Goal: Book appointment/travel/reservation

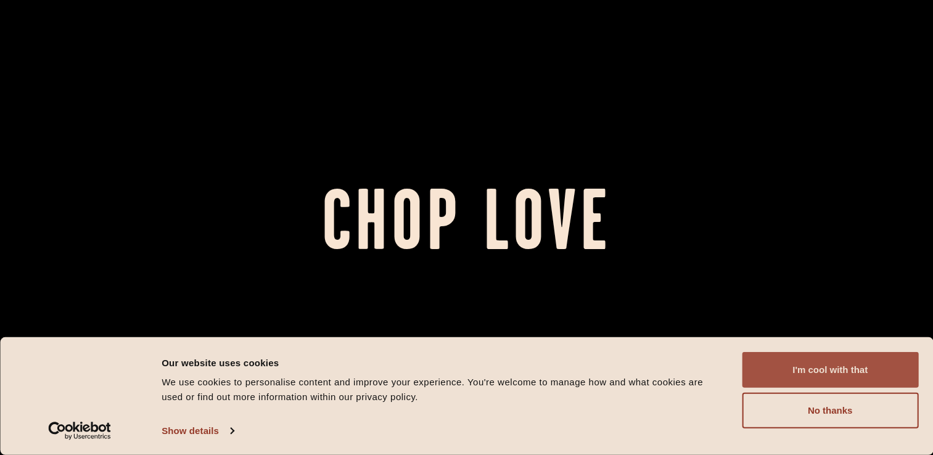
click at [834, 374] on button "I'm cool with that" at bounding box center [830, 370] width 176 height 36
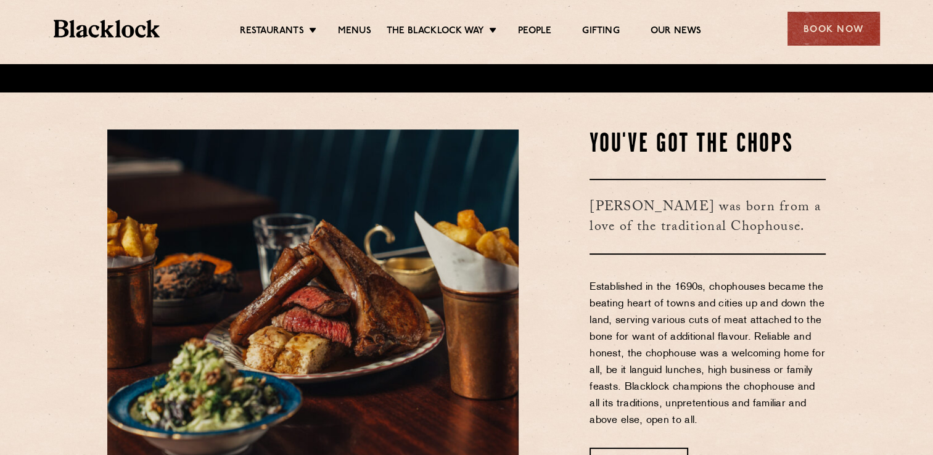
scroll to position [432, 0]
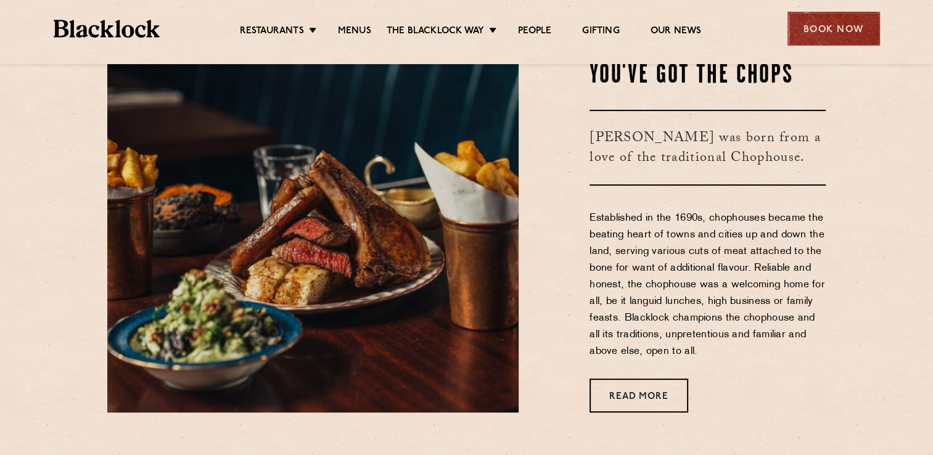
click at [789, 28] on div "Book Now" at bounding box center [833, 29] width 92 height 34
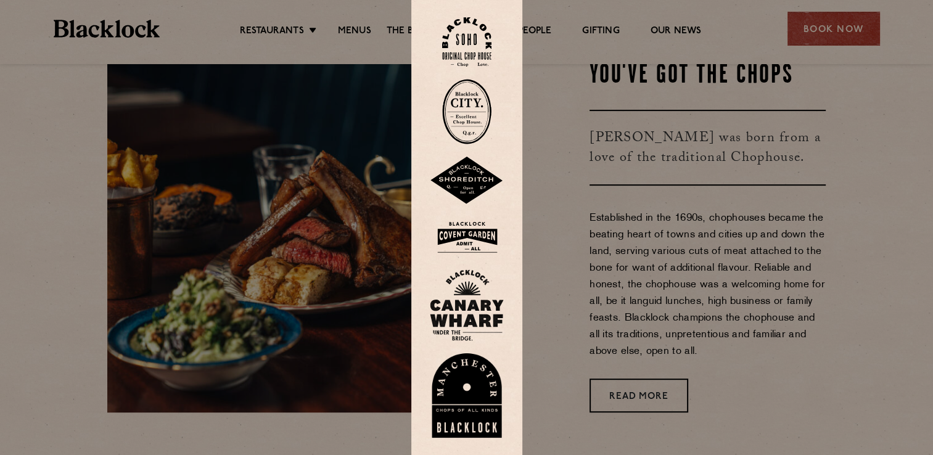
click at [476, 167] on img at bounding box center [467, 181] width 74 height 48
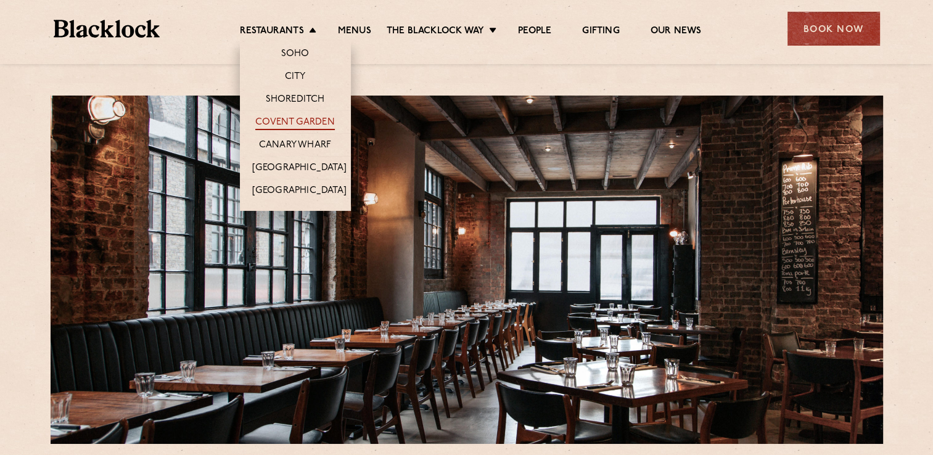
click at [303, 122] on link "Covent Garden" at bounding box center [295, 124] width 80 height 14
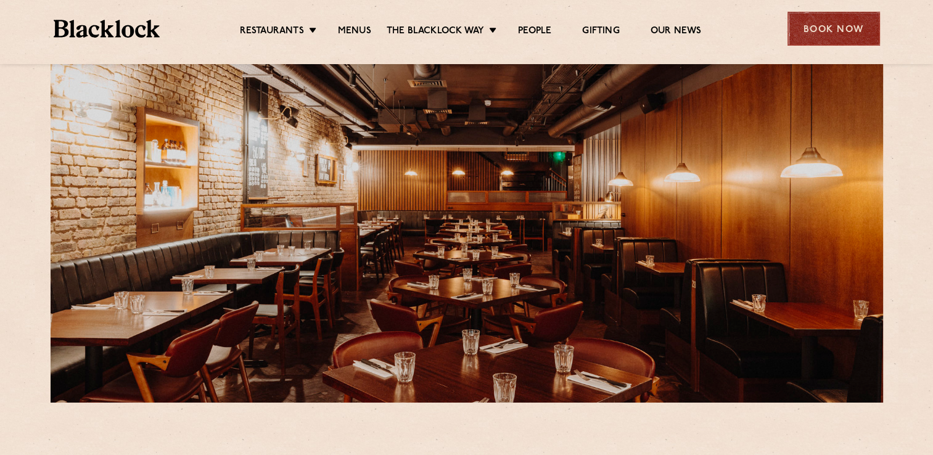
scroll to position [123, 0]
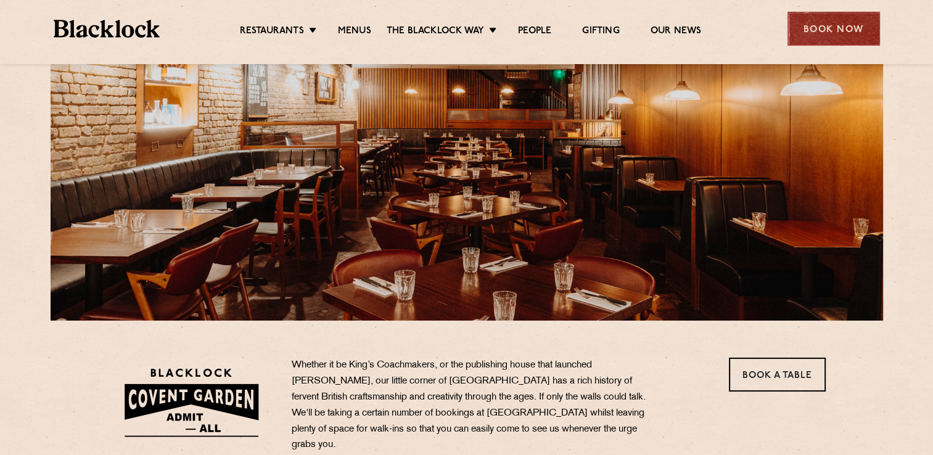
click at [833, 33] on div "Book Now" at bounding box center [833, 29] width 92 height 34
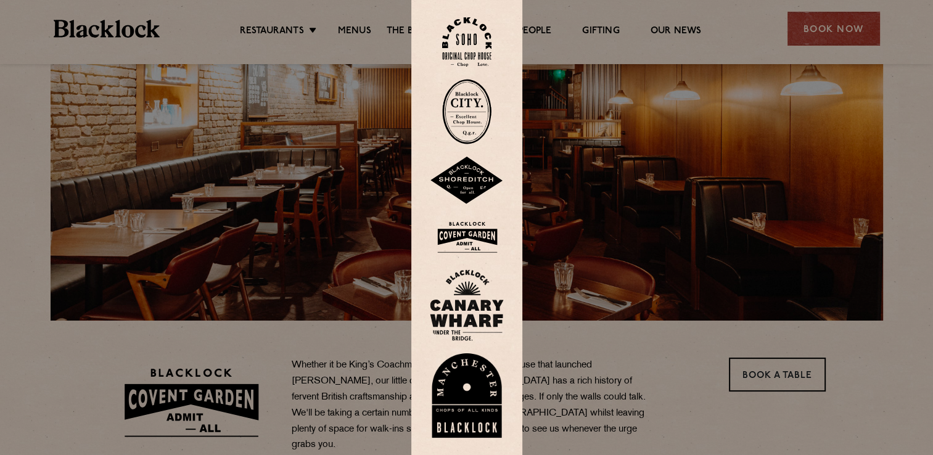
click at [481, 243] on img at bounding box center [467, 237] width 74 height 40
